Goal: Ask a question

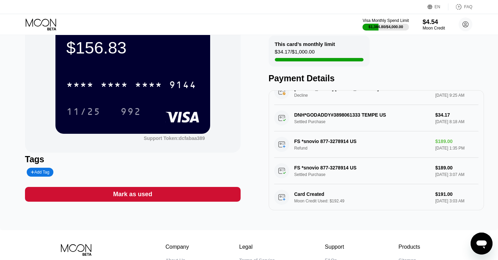
scroll to position [42, 0]
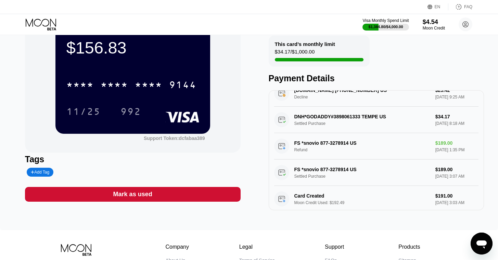
click at [37, 20] on icon at bounding box center [42, 24] width 32 height 12
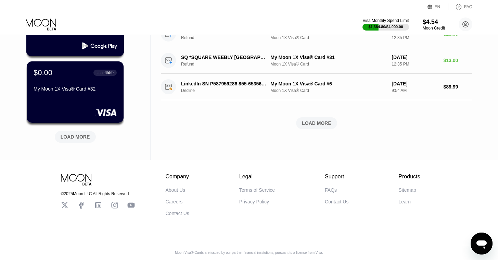
scroll to position [297, 0]
click at [75, 134] on div "LOAD MORE" at bounding box center [75, 137] width 29 height 6
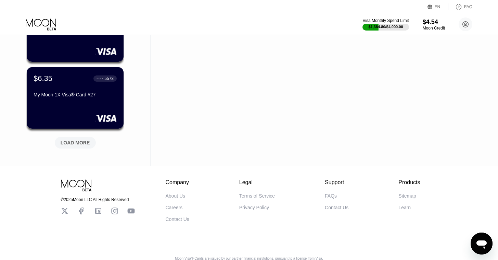
scroll to position [632, 0]
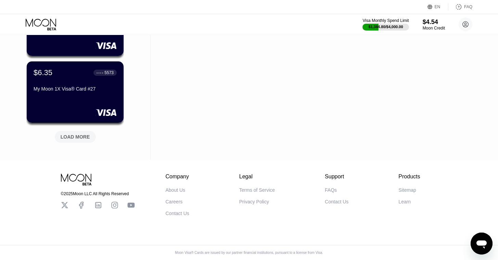
click at [75, 134] on div "LOAD MORE" at bounding box center [75, 137] width 29 height 6
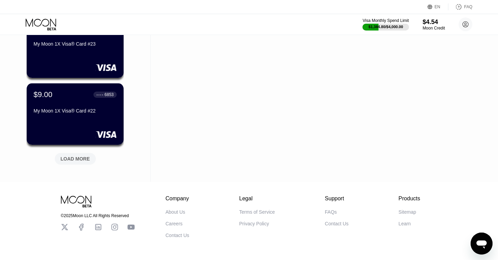
scroll to position [966, 0]
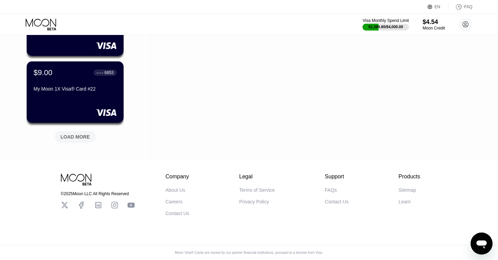
click at [75, 134] on div "LOAD MORE" at bounding box center [75, 137] width 29 height 6
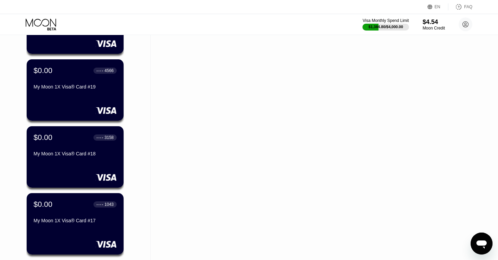
scroll to position [1300, 0]
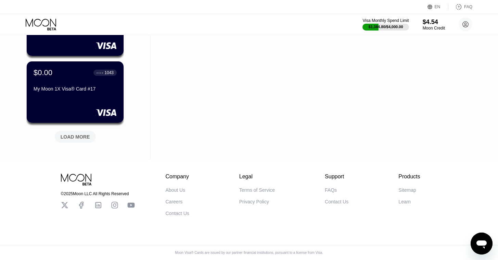
click at [75, 134] on div "LOAD MORE" at bounding box center [75, 137] width 29 height 6
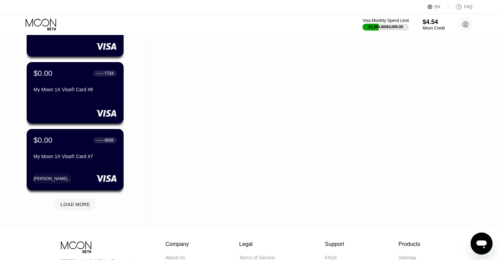
scroll to position [1968, 0]
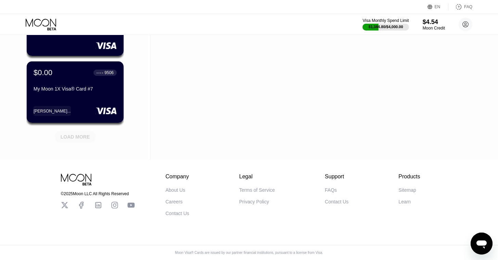
click at [75, 134] on div "LOAD MORE" at bounding box center [75, 137] width 29 height 6
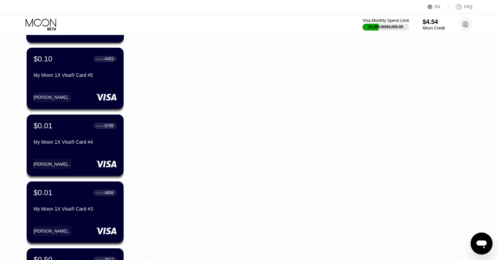
scroll to position [2287, 0]
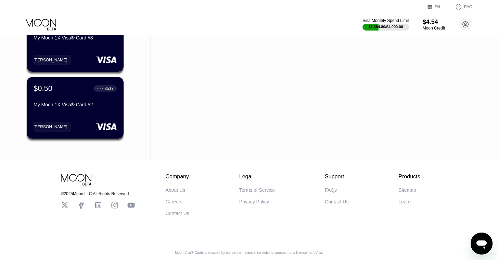
click at [483, 240] on icon "Open messaging window" at bounding box center [482, 243] width 12 height 12
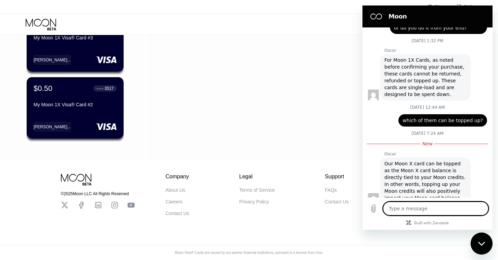
scroll to position [884, 0]
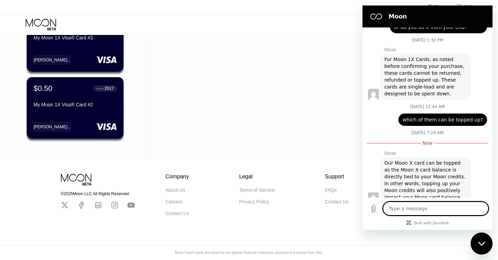
click at [408, 210] on textarea at bounding box center [436, 208] width 106 height 14
type textarea "h"
type textarea "x"
type textarea "ho"
type textarea "x"
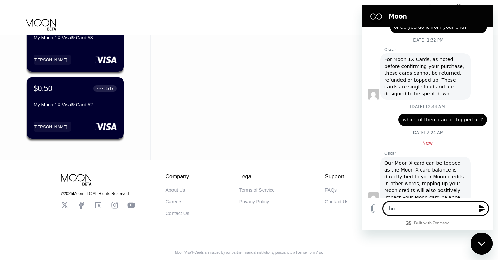
type textarea "how"
type textarea "x"
type textarea "how"
type textarea "x"
type textarea "how t"
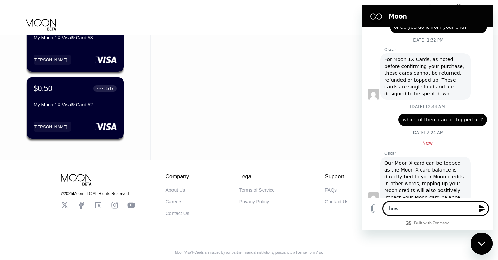
type textarea "x"
type textarea "how to"
type textarea "x"
type textarea "how to"
type textarea "x"
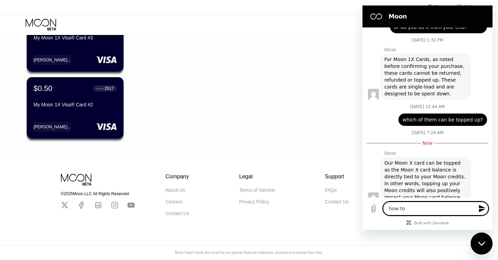
type textarea "how to d"
type textarea "x"
type textarea "how to de"
type textarea "x"
type textarea "how to del"
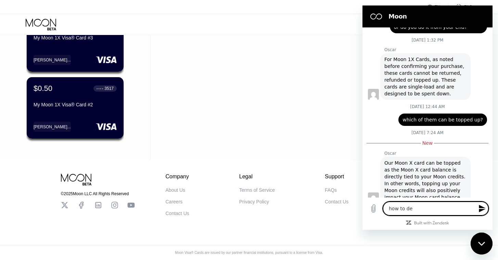
type textarea "x"
type textarea "how to dele"
type textarea "x"
type textarea "how to delet"
type textarea "x"
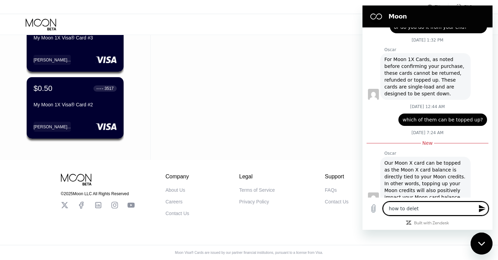
type textarea "how to delete"
type textarea "x"
type textarea "how to delete"
type textarea "x"
type textarea "how to delete s"
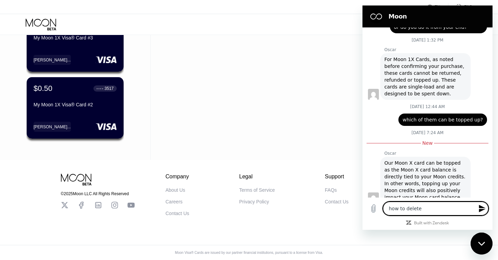
type textarea "x"
type textarea "how to delete sm"
type textarea "x"
type textarea "how to delete s"
type textarea "x"
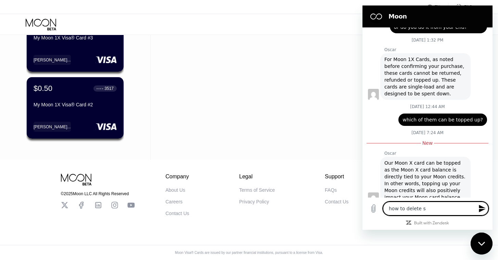
type textarea "how to delete so"
type textarea "x"
type textarea "how to delete som"
type textarea "x"
type textarea "how to delete some"
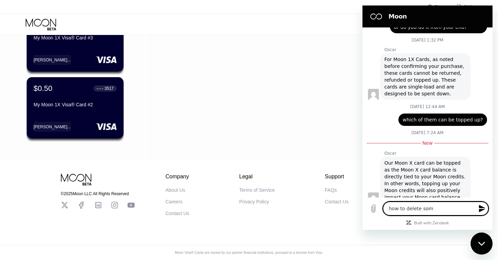
type textarea "x"
type textarea "how to delete some"
type textarea "x"
type textarea "how to delete some c"
type textarea "x"
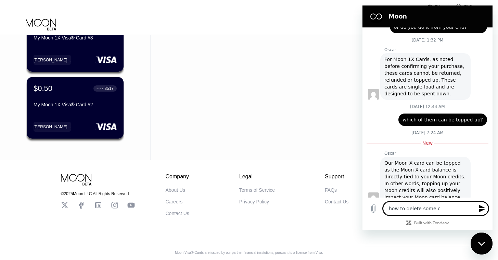
type textarea "how to delete some ca"
type textarea "x"
type textarea "how to delete some car"
type textarea "x"
type textarea "how to delete some card"
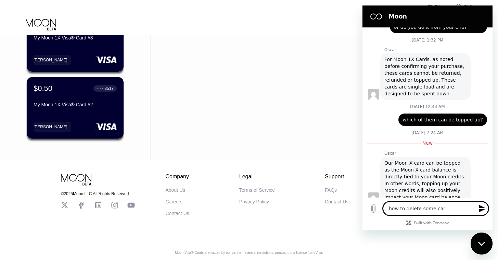
type textarea "x"
type textarea "how to delete some cards"
type textarea "x"
type textarea "how to delete some cards"
type textarea "x"
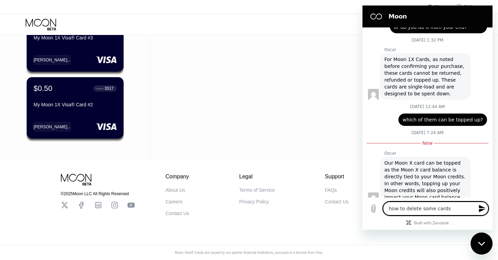
type textarea "how to delete some cards f"
type textarea "x"
type textarea "how to delete some cards fr"
type textarea "x"
type textarea "how to delete some cards fro"
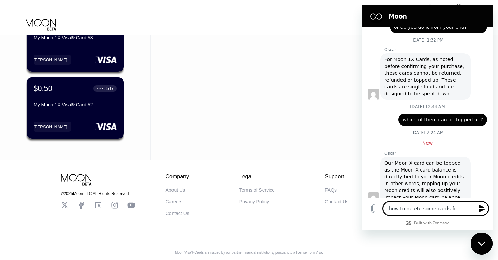
type textarea "x"
type textarea "how to delete some cards from"
type textarea "x"
type textarea "how to delete some cards from"
type textarea "x"
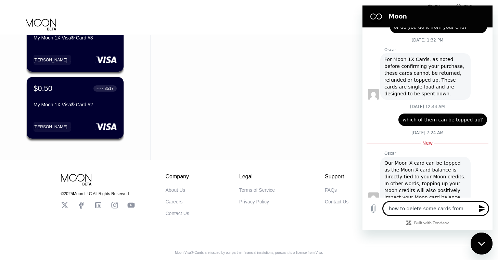
type textarea "how to delete some cards from m"
type textarea "x"
type textarea "how to delete some cards from my"
type textarea "x"
type textarea "how to delete some cards from my"
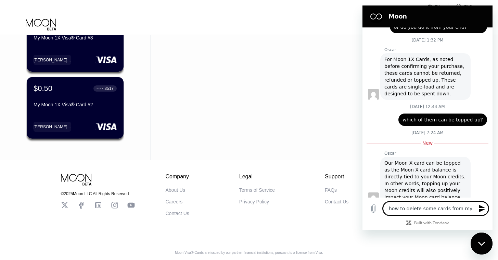
type textarea "x"
type textarea "how to delete some cards from my d"
type textarea "x"
type textarea "how to delete some cards from my da"
type textarea "x"
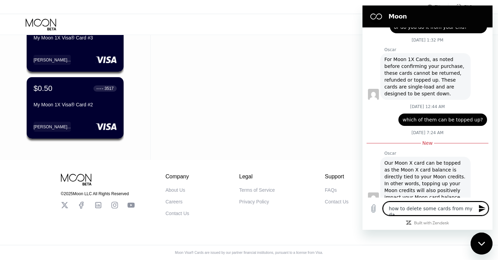
type textarea "how to delete some cards from my das"
type textarea "x"
type textarea "how to delete some cards from my dash"
type textarea "x"
type textarea "how to delete some cards from my dashb"
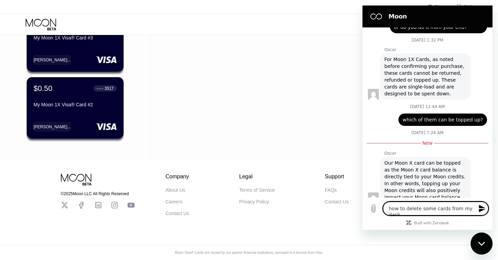
type textarea "x"
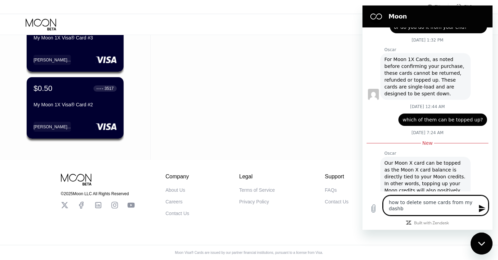
type textarea "how to delete some cards from my dashbo"
type textarea "x"
type textarea "how to delete some cards from my dashboa"
type textarea "x"
type textarea "how to delete some cards from my dashboad"
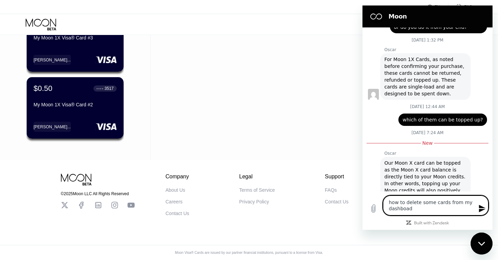
type textarea "x"
type textarea "how to delete some cards from my dashboa"
type textarea "x"
type textarea "how to delete some cards from my dashboar"
type textarea "x"
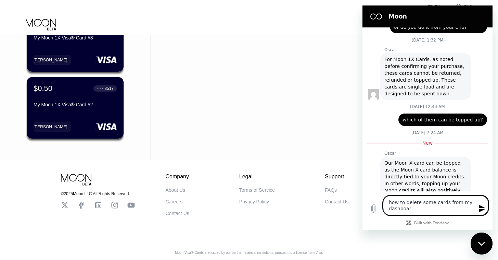
type textarea "how to delete some cards from my dashboard"
type textarea "x"
type textarea "how to delete some cards from my dashboard"
type textarea "x"
type textarea "how to delete some cards from my dashboard t"
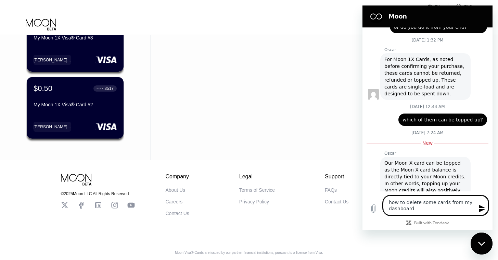
type textarea "x"
type textarea "how to delete some cards from my dashboard th"
type textarea "x"
type textarea "how to delete some cards from my dashboard tha"
type textarea "x"
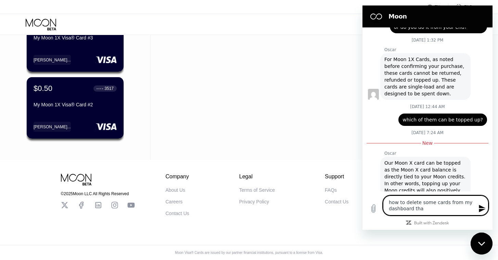
type textarea "how to delete some cards from my dashboard that"
type textarea "x"
type textarea "how to delete some cards from my dashboard that"
type textarea "x"
type textarea "how to delete some cards from my dashboard that i"
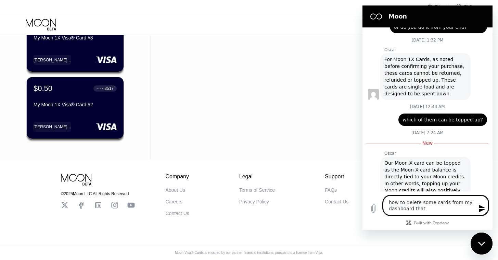
type textarea "x"
type textarea "how to delete some cards from my dashboard that i"
type textarea "x"
type textarea "how to delete some cards from my dashboard that i"
type textarea "x"
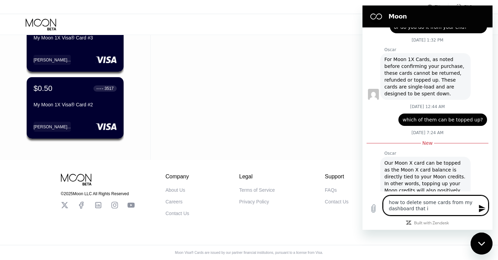
type textarea "how to delete some cards from my dashboard that"
type textarea "x"
type textarea "how to delete some cards from my dashboard that"
type textarea "x"
type textarea "how to delete some cards from my dashboard tha"
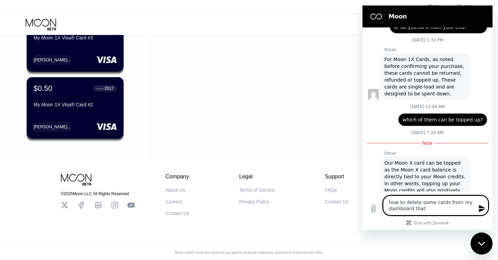
type textarea "x"
type textarea "how to delete some cards from my dashboard th"
type textarea "x"
type textarea "how to delete some cards from my dashboard t"
type textarea "x"
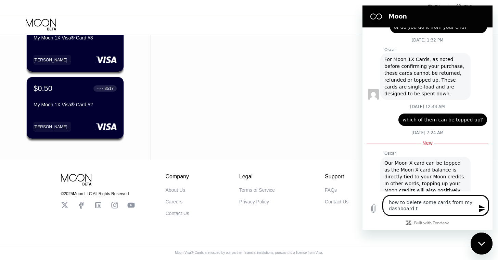
type textarea "how to delete some cards from my dashboard"
type textarea "x"
type textarea "how to delete some cards from my dashboard ?"
type textarea "x"
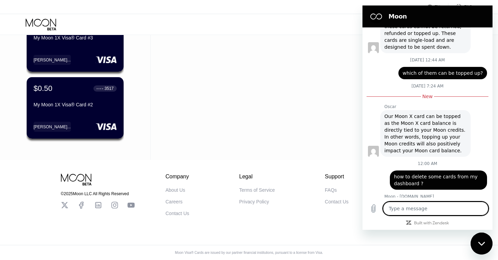
scroll to position [930, 0]
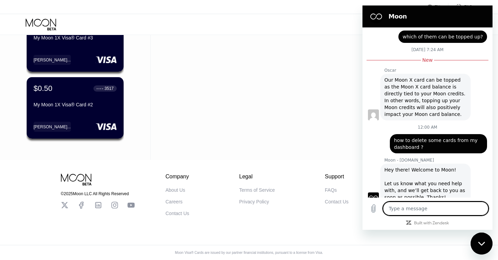
type textarea "x"
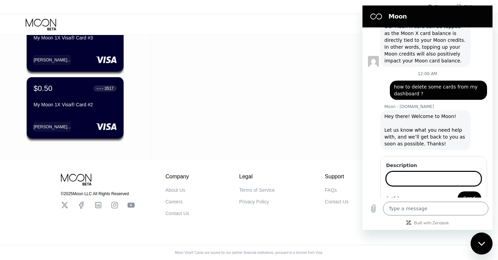
scroll to position [1020, 0]
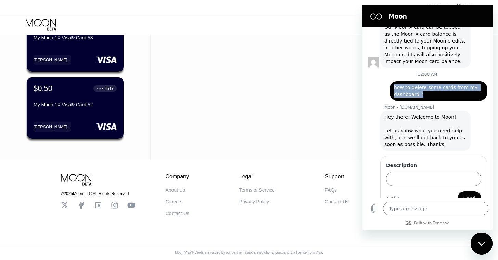
drag, startPoint x: 420, startPoint y: 80, endPoint x: 393, endPoint y: 74, distance: 27.4
click at [393, 81] on div "says: how to delete some cards from my dashboard ?" at bounding box center [438, 90] width 97 height 19
copy span "how to delete some cards from my dashboard ?"
click at [420, 171] on input "Description" at bounding box center [433, 178] width 95 height 14
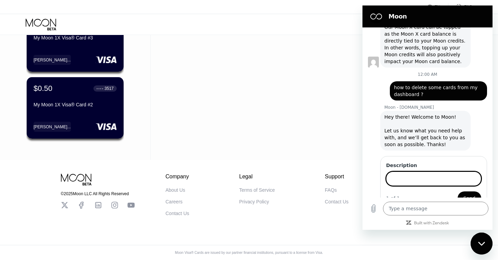
paste input "how to delete some cards from my dashboard ?"
type input "how to delete some cards from my dashboard ?"
click at [458, 191] on button "Send" at bounding box center [470, 198] width 24 height 14
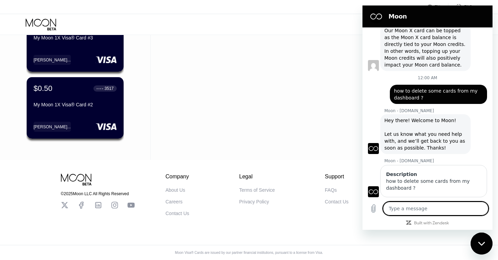
scroll to position [1018, 0]
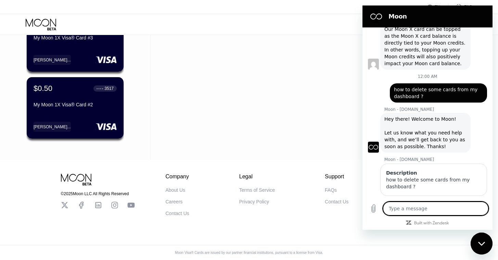
type textarea "x"
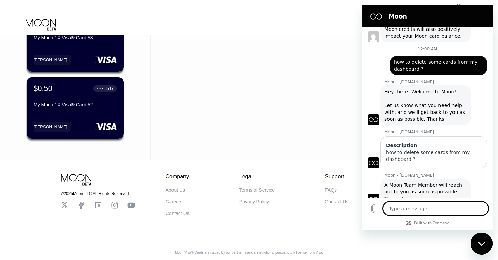
scroll to position [1046, 0]
